Goal: Transaction & Acquisition: Book appointment/travel/reservation

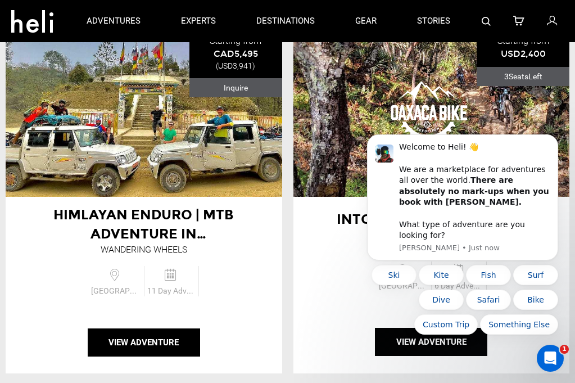
scroll to position [3973, 0]
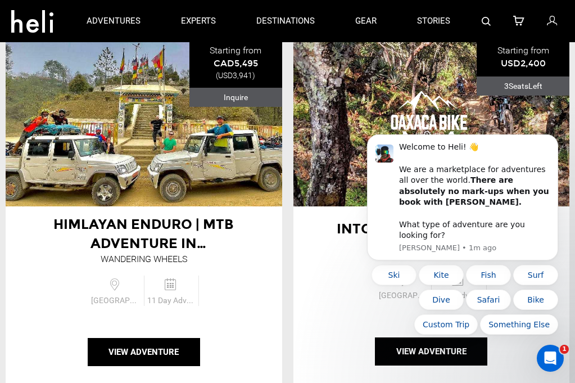
click at [210, 215] on div "Himlayan Enduro | MTB Adventure in [GEOGRAPHIC_DATA]" at bounding box center [144, 234] width 276 height 39
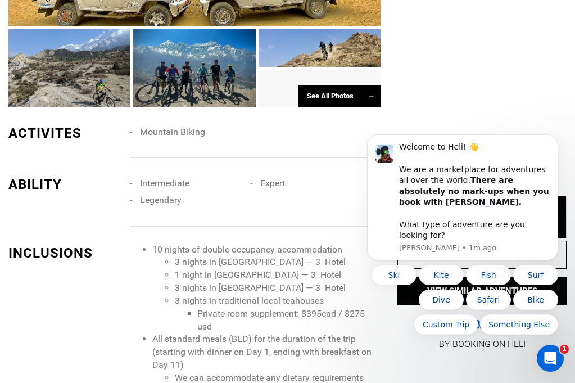
scroll to position [916, 0]
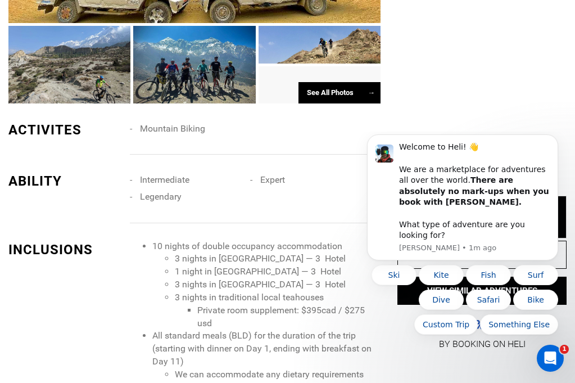
click at [331, 92] on div "See All Photos →" at bounding box center [339, 93] width 82 height 22
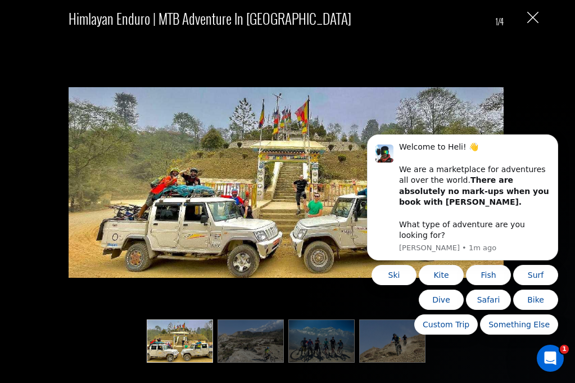
click at [240, 353] on img at bounding box center [250, 340] width 66 height 43
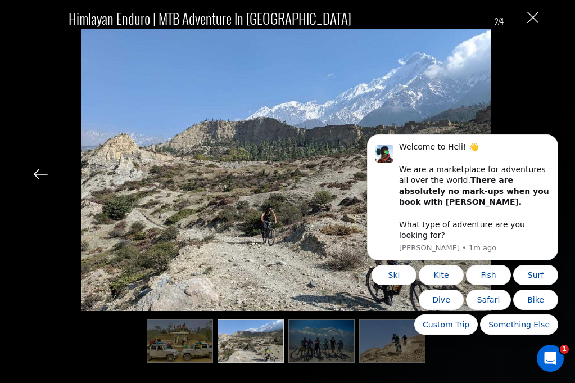
click at [318, 355] on img at bounding box center [321, 340] width 66 height 43
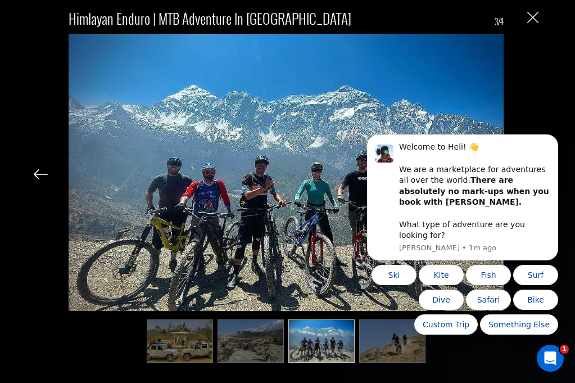
click at [360, 351] on body "Welcome to Heli! 👋 We are a marketplace for adventures all over the world. Ther…" at bounding box center [463, 254] width 216 height 237
click at [379, 348] on body "Welcome to Heli! 👋 We are a marketplace for adventures all over the world. Ther…" at bounding box center [463, 254] width 216 height 237
click at [389, 349] on body "Welcome to Heli! 👋 We are a marketplace for adventures all over the world. Ther…" at bounding box center [463, 254] width 216 height 237
click at [530, 19] on img "Close" at bounding box center [532, 17] width 11 height 11
